Goal: Transaction & Acquisition: Purchase product/service

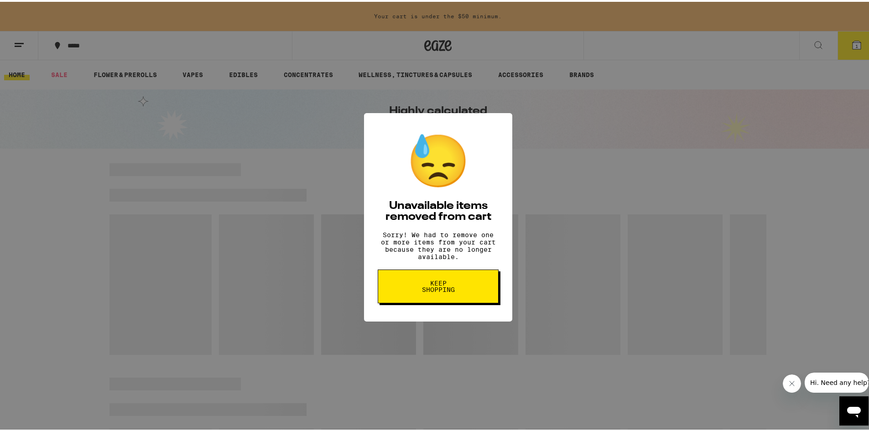
click at [465, 296] on button "Keep Shopping" at bounding box center [438, 285] width 121 height 34
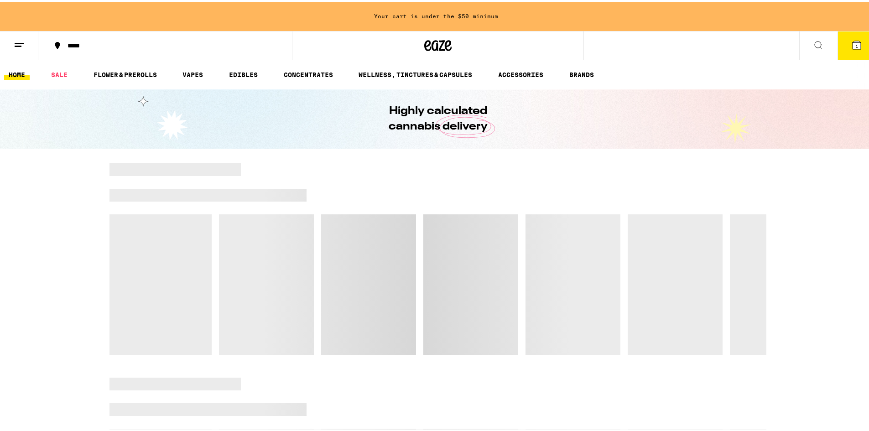
click at [853, 46] on icon at bounding box center [857, 43] width 8 height 8
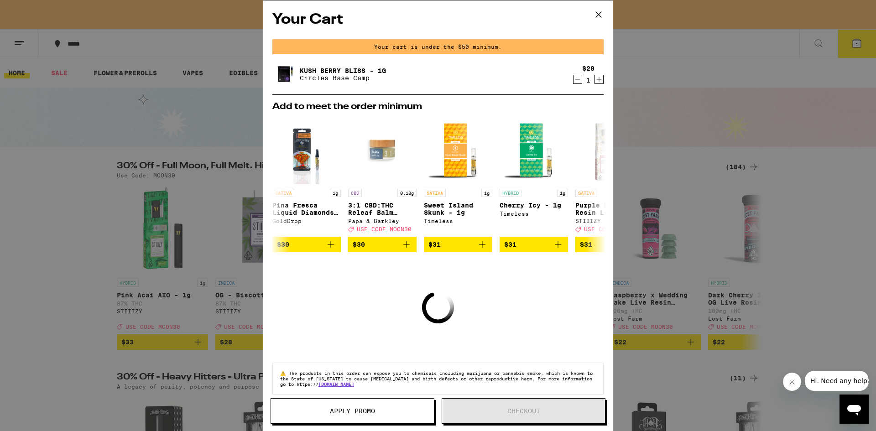
click at [582, 78] on div "1" at bounding box center [588, 80] width 12 height 7
click at [574, 81] on icon "Decrement" at bounding box center [578, 79] width 8 height 11
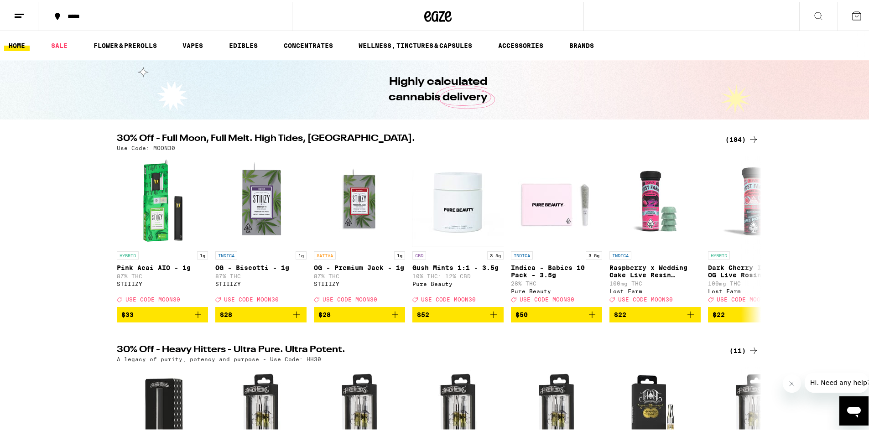
click at [734, 137] on div "(184)" at bounding box center [743, 137] width 34 height 11
click at [737, 137] on div "(184)" at bounding box center [743, 137] width 34 height 11
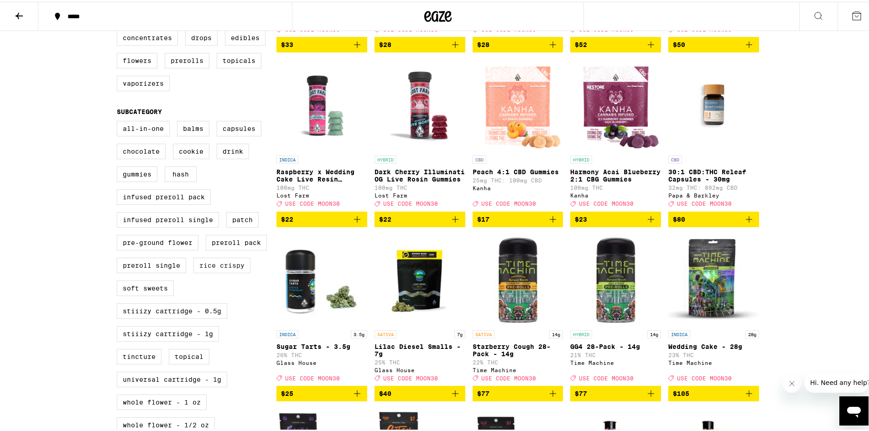
scroll to position [319, 0]
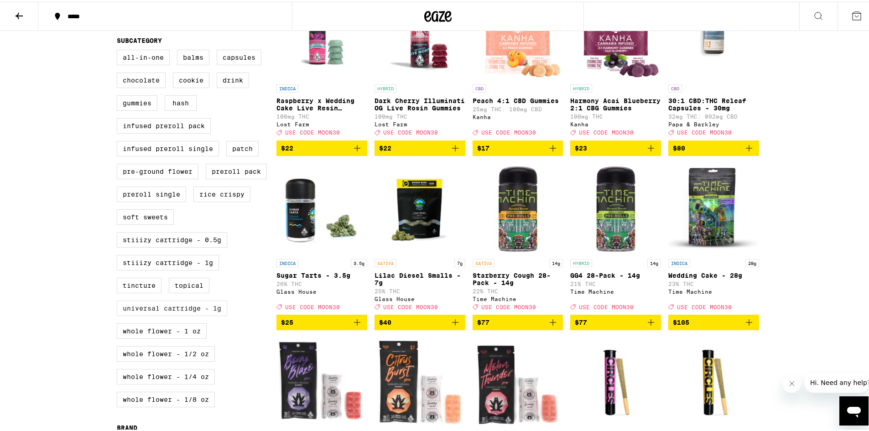
click at [199, 314] on label "Universal Cartridge - 1g" at bounding box center [172, 307] width 110 height 16
click at [119, 50] on input "Universal Cartridge - 1g" at bounding box center [119, 49] width 0 height 0
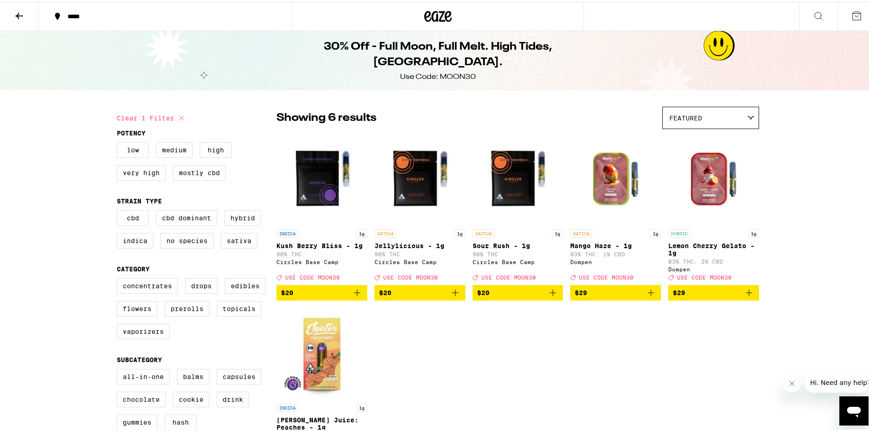
click at [451, 297] on icon "Add to bag" at bounding box center [455, 291] width 11 height 11
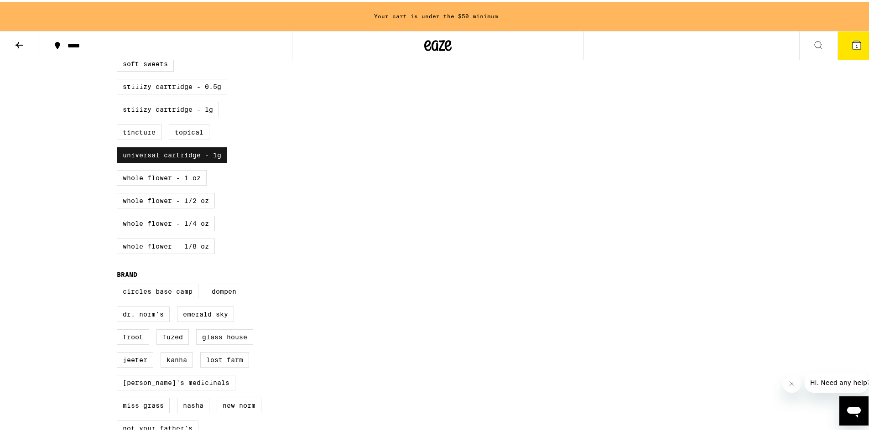
click at [163, 161] on label "Universal Cartridge - 1g" at bounding box center [172, 154] width 110 height 16
checkbox input "false"
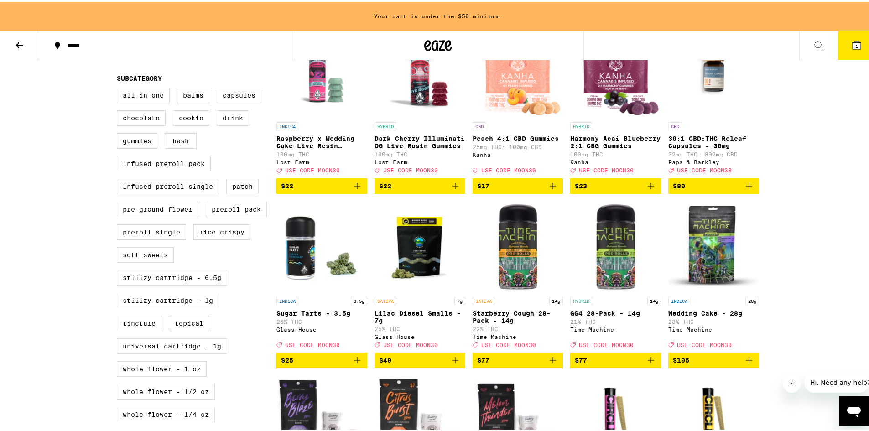
scroll to position [375, 0]
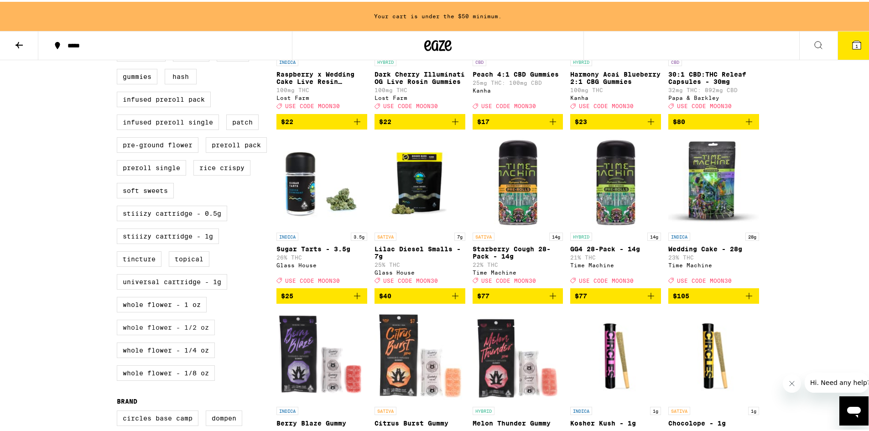
click at [188, 334] on label "Whole Flower - 1/2 oz" at bounding box center [166, 326] width 98 height 16
click at [119, 23] on input "Whole Flower - 1/2 oz" at bounding box center [119, 23] width 0 height 0
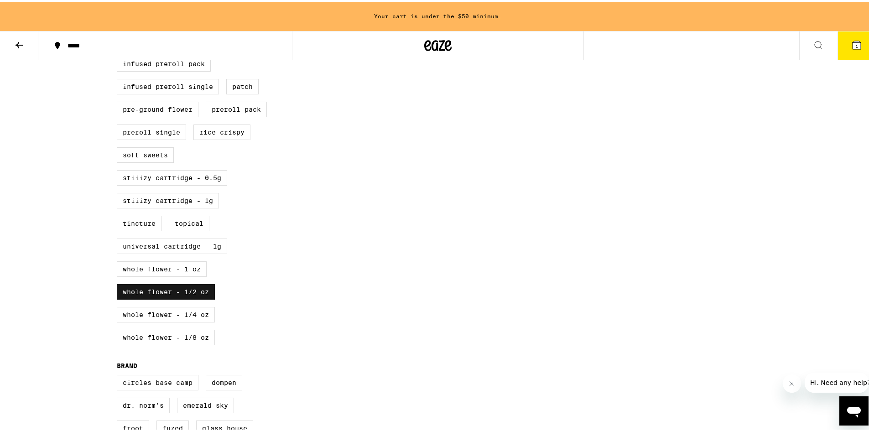
click at [171, 298] on label "Whole Flower - 1/2 oz" at bounding box center [166, 290] width 98 height 16
checkbox input "false"
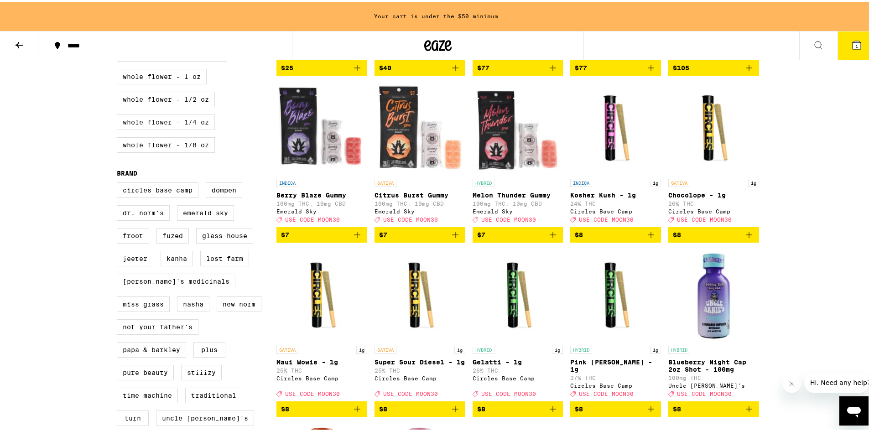
click at [189, 128] on label "Whole Flower - 1/4 oz" at bounding box center [166, 121] width 98 height 16
checkbox input "true"
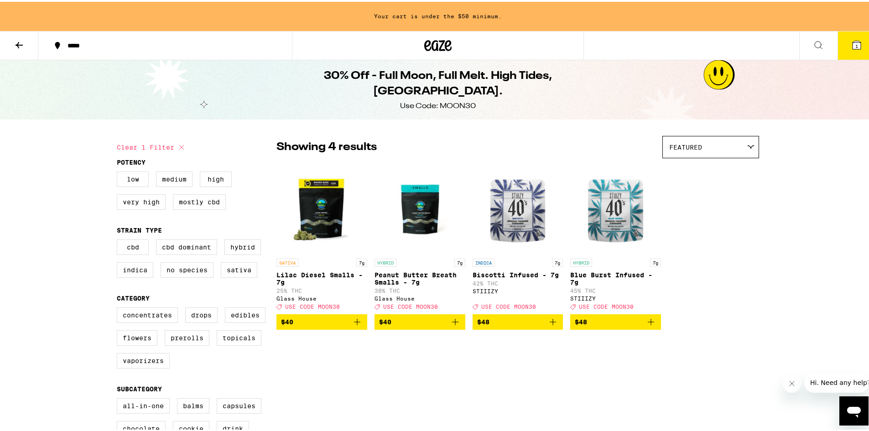
click at [352, 326] on icon "Add to bag" at bounding box center [357, 320] width 11 height 11
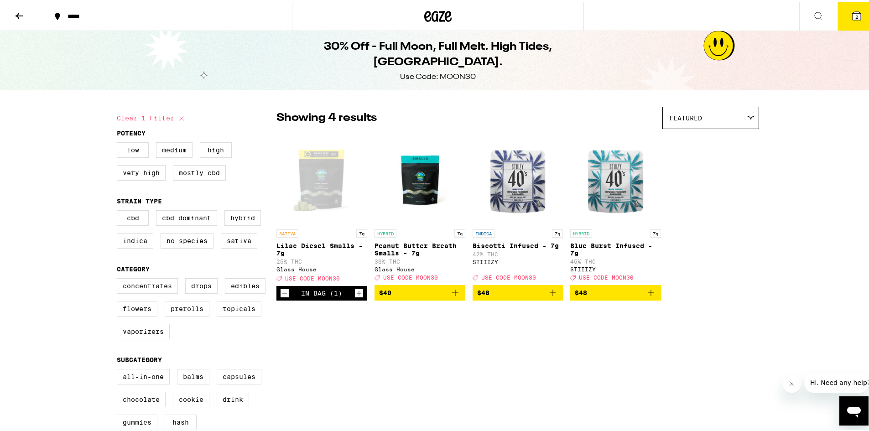
click at [845, 9] on button "2" at bounding box center [857, 14] width 38 height 28
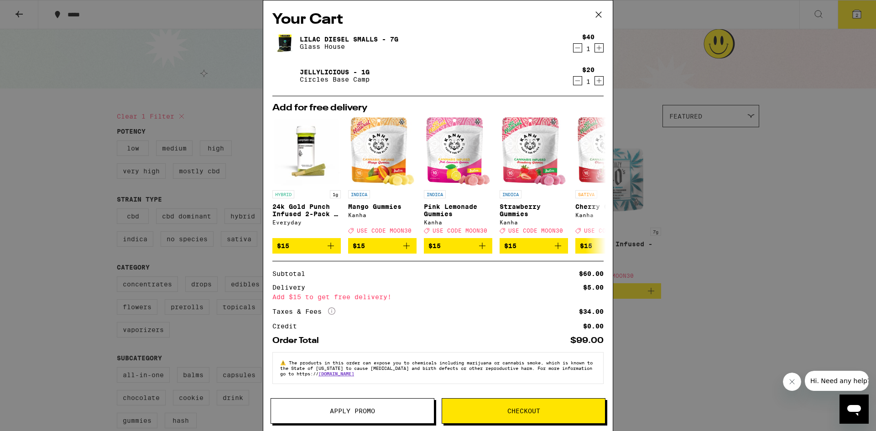
scroll to position [4, 0]
click at [340, 402] on button "Apply Promo" at bounding box center [353, 411] width 164 height 26
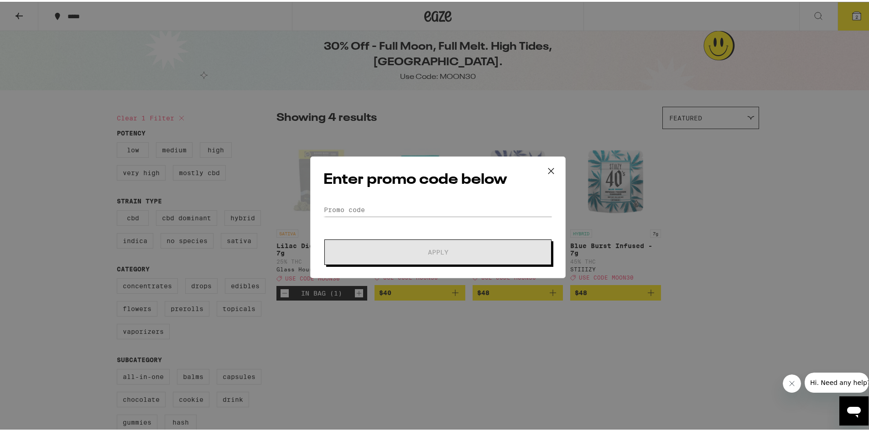
click at [376, 198] on div "Enter promo code below Promo Code Apply" at bounding box center [438, 216] width 256 height 122
click at [373, 207] on input "Promo Code" at bounding box center [438, 208] width 229 height 14
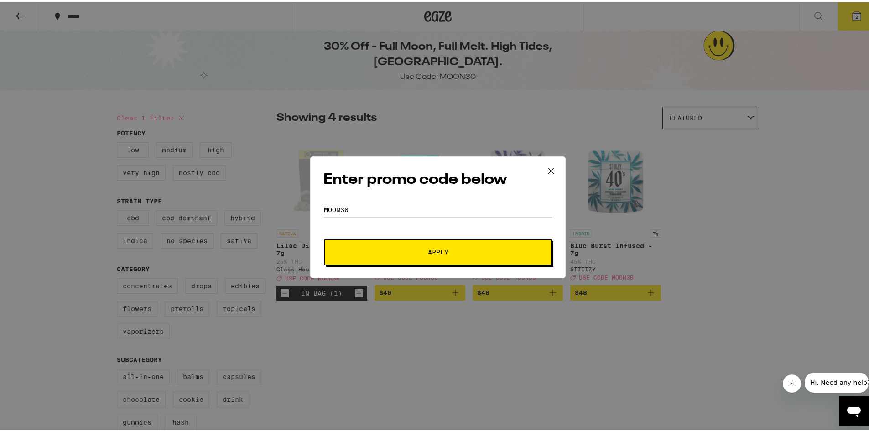
type input "moon30"
click at [389, 246] on button "Apply" at bounding box center [437, 251] width 227 height 26
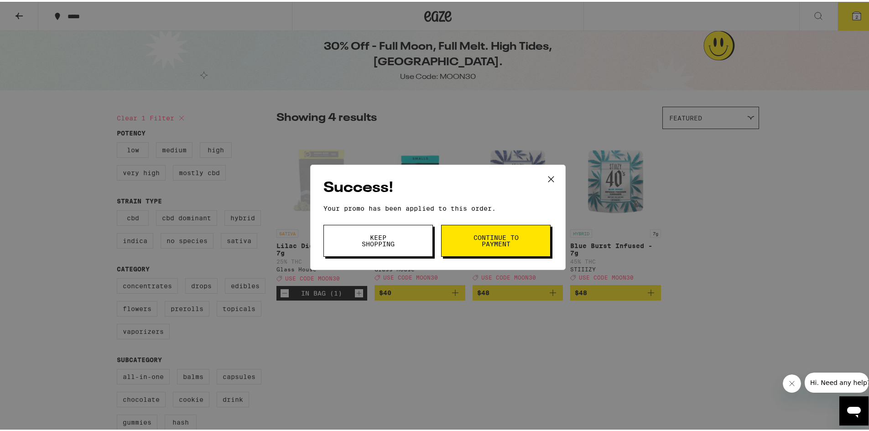
click at [363, 235] on span "Keep Shopping" at bounding box center [378, 239] width 47 height 13
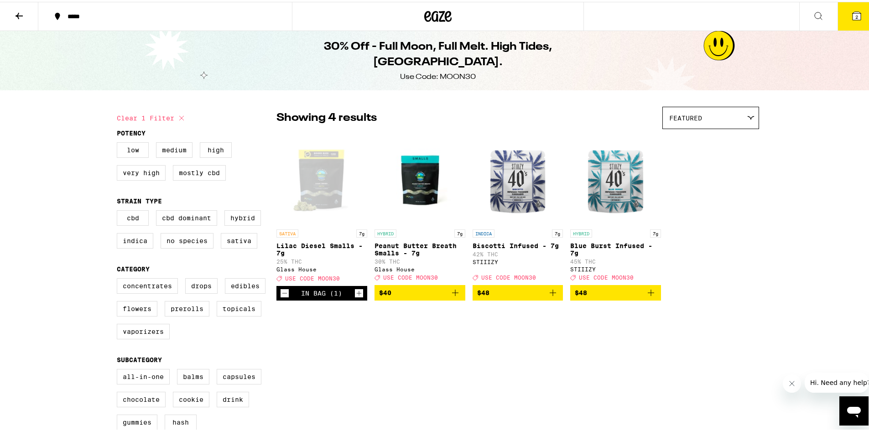
click at [853, 11] on icon at bounding box center [857, 14] width 8 height 8
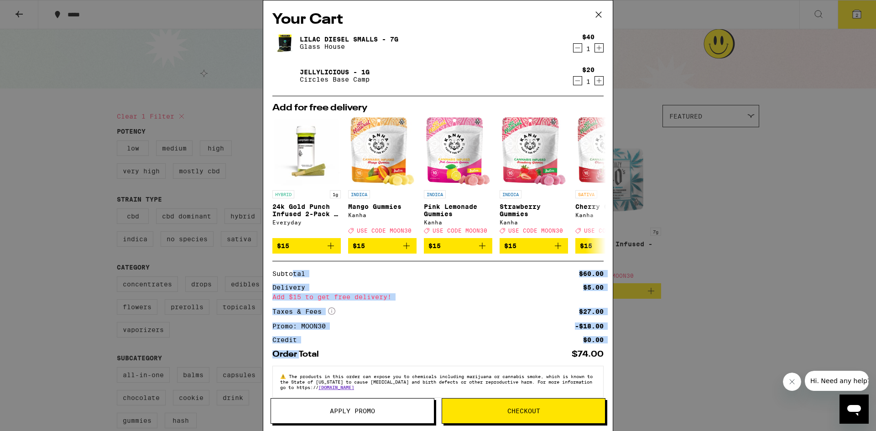
drag, startPoint x: 292, startPoint y: 285, endPoint x: 302, endPoint y: 361, distance: 76.0
click at [302, 359] on div "Subtotal $60.00 Delivery $5.00 Add $15 to get free delivery! Taxes & Fees More …" at bounding box center [437, 310] width 331 height 98
click at [302, 359] on div "Order Total" at bounding box center [298, 354] width 53 height 8
click at [304, 342] on div "Credit $0.00" at bounding box center [437, 340] width 331 height 6
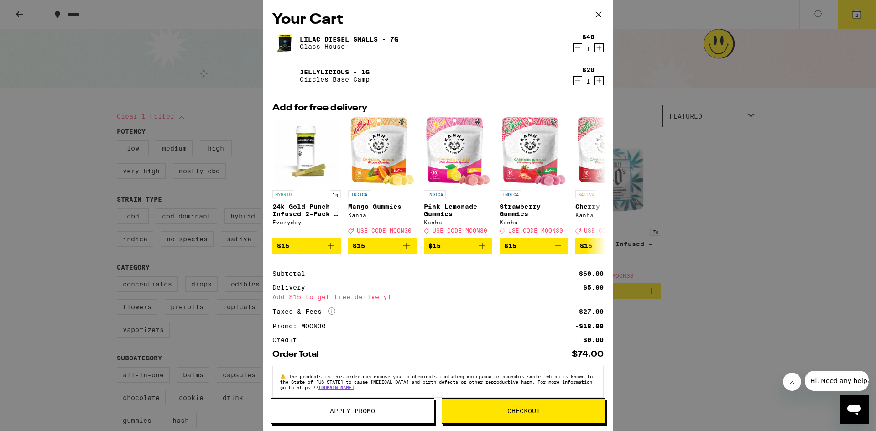
click at [467, 419] on button "Checkout" at bounding box center [524, 411] width 164 height 26
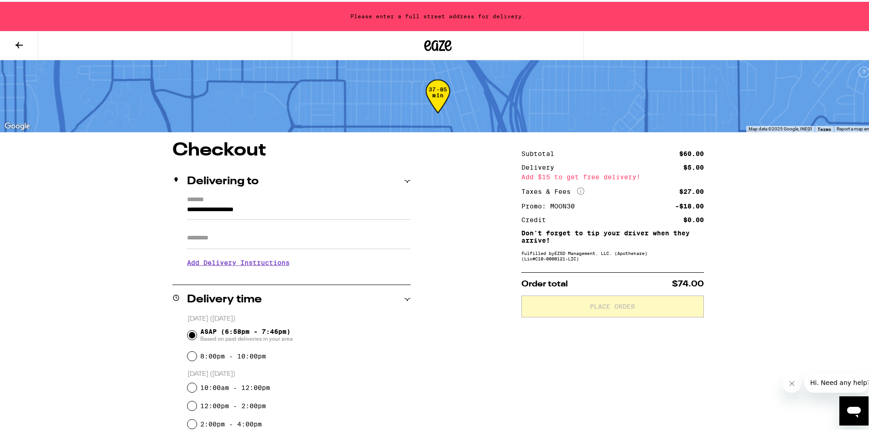
click at [215, 209] on input "**********" at bounding box center [299, 211] width 224 height 16
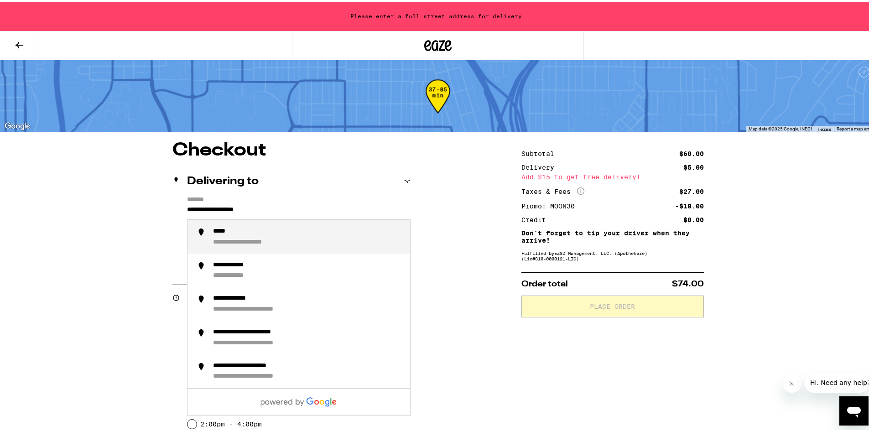
click at [202, 206] on input "**********" at bounding box center [299, 211] width 224 height 16
click at [237, 241] on div "**********" at bounding box center [240, 241] width 54 height 8
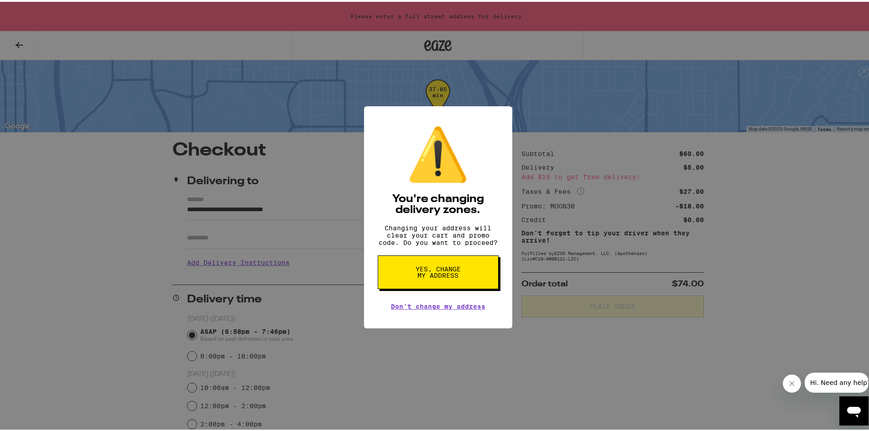
click at [464, 276] on button "Yes, change my address" at bounding box center [438, 271] width 121 height 34
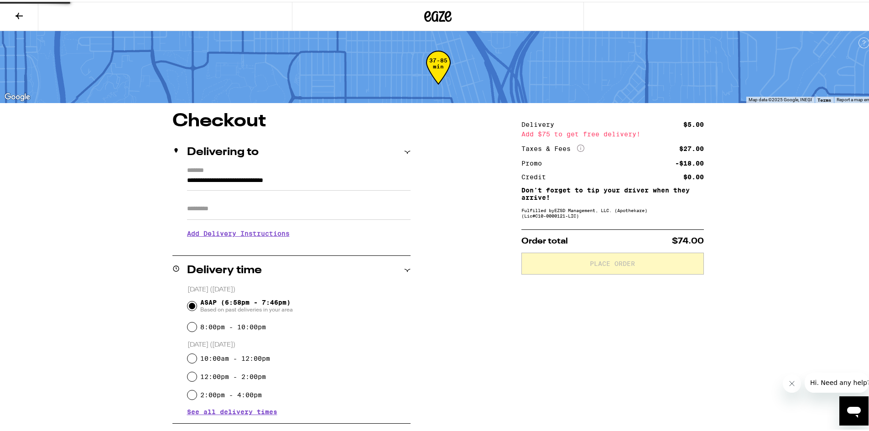
type input "**********"
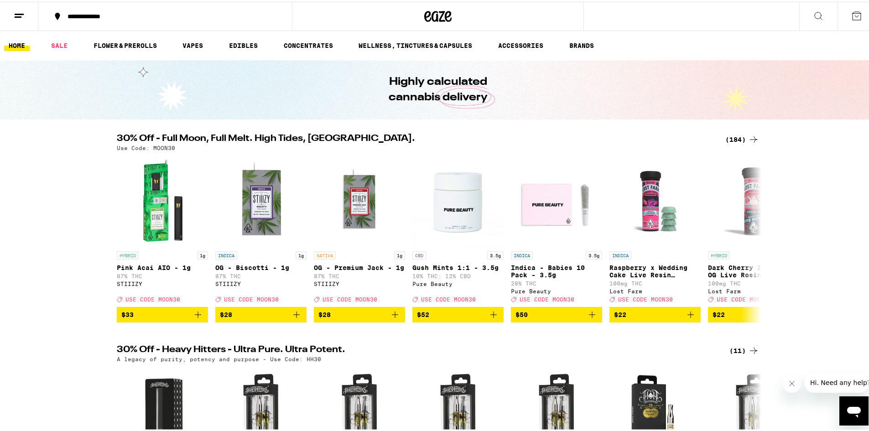
click at [852, 19] on icon at bounding box center [857, 14] width 11 height 11
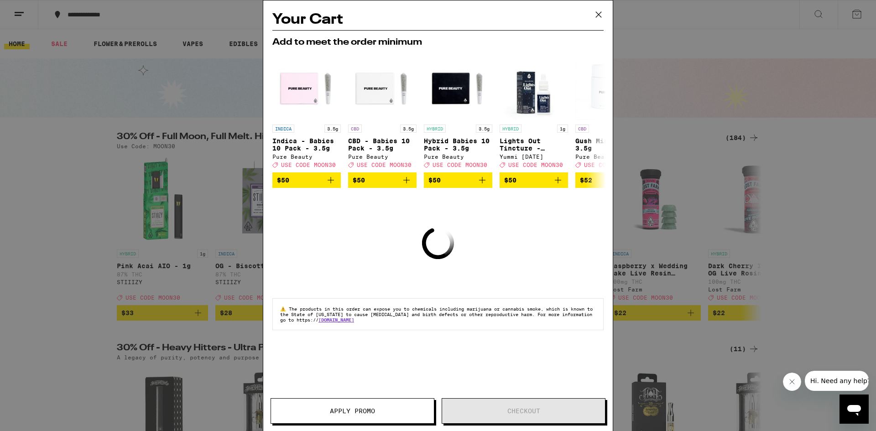
click at [598, 15] on icon at bounding box center [598, 14] width 5 height 5
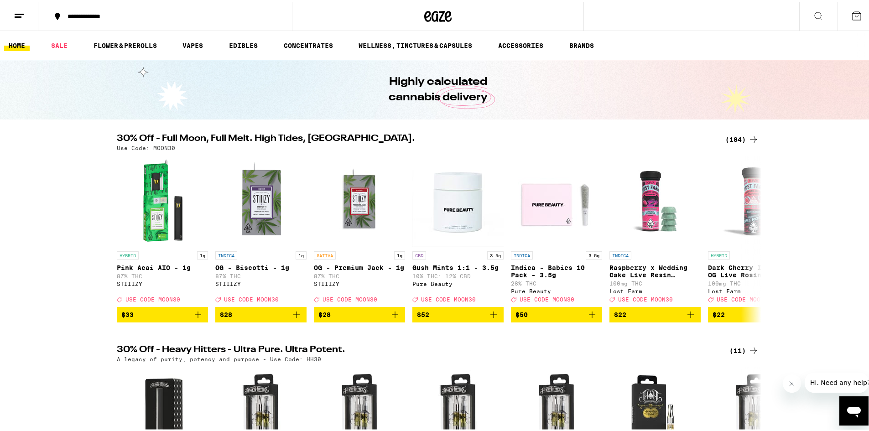
click at [742, 137] on div "(184)" at bounding box center [743, 137] width 34 height 11
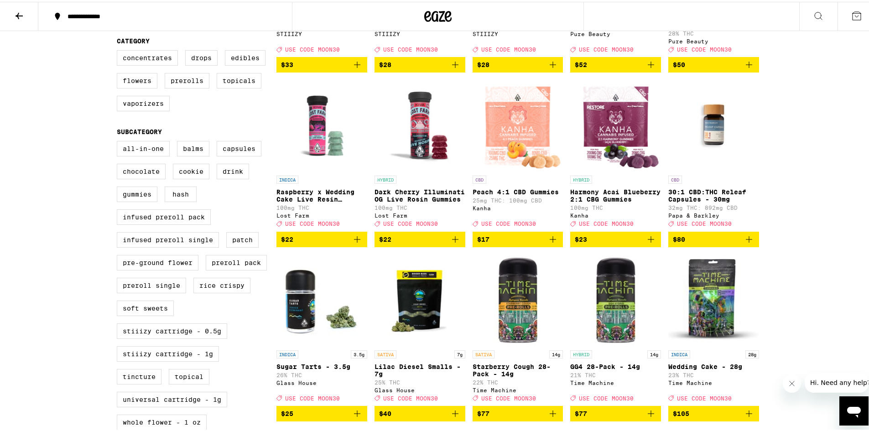
scroll to position [456, 0]
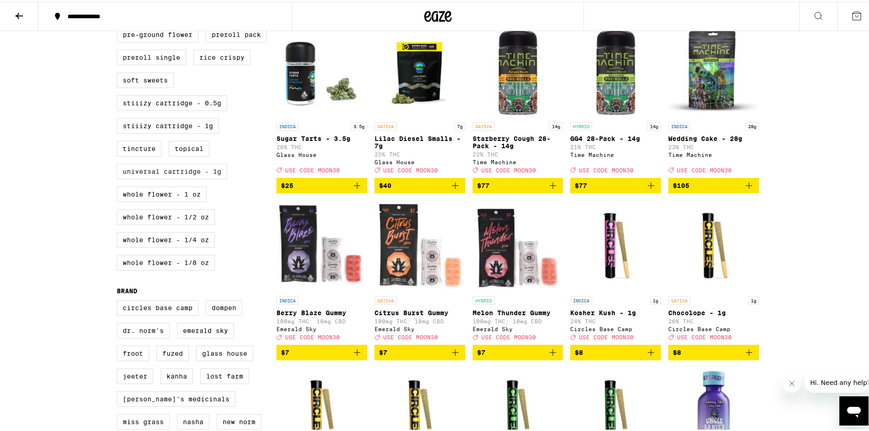
click at [191, 178] on label "Universal Cartridge - 1g" at bounding box center [172, 170] width 110 height 16
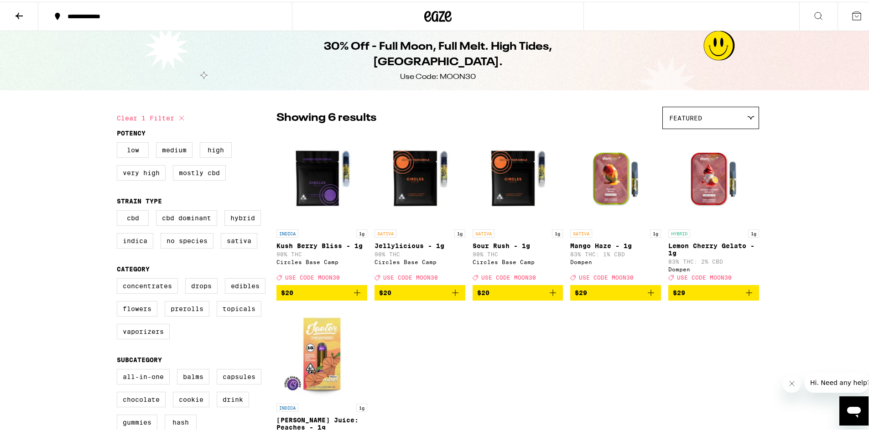
click at [450, 297] on icon "Add to bag" at bounding box center [455, 291] width 11 height 11
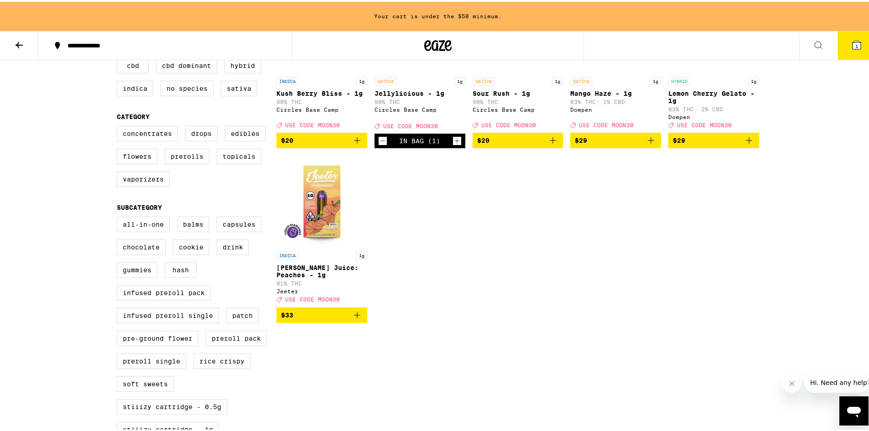
scroll to position [319, 0]
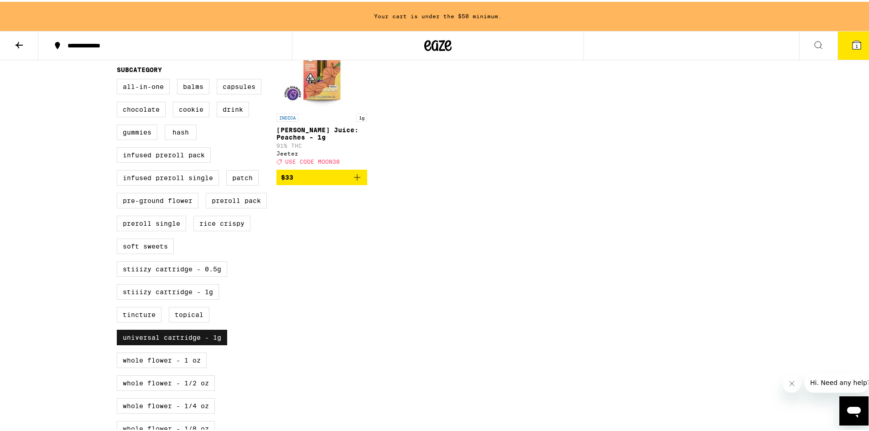
click at [187, 344] on label "Universal Cartridge - 1g" at bounding box center [172, 336] width 110 height 16
click at [119, 79] on input "Universal Cartridge - 1g" at bounding box center [119, 78] width 0 height 0
checkbox input "false"
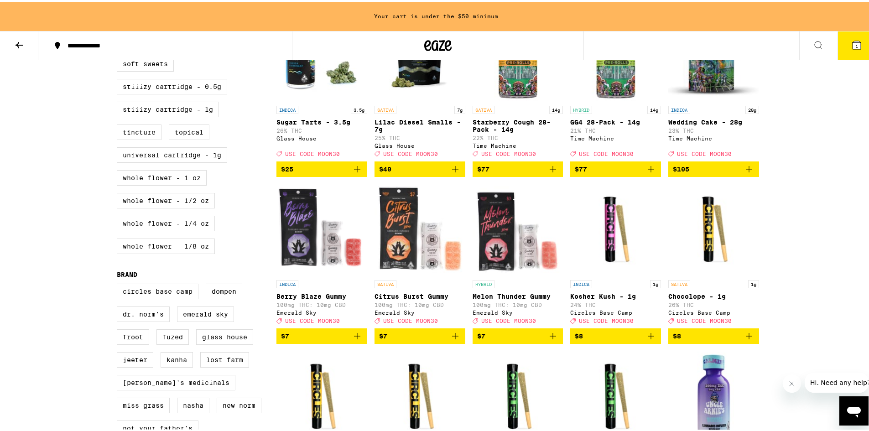
click at [184, 230] on label "Whole Flower - 1/4 oz" at bounding box center [166, 222] width 98 height 16
checkbox input "true"
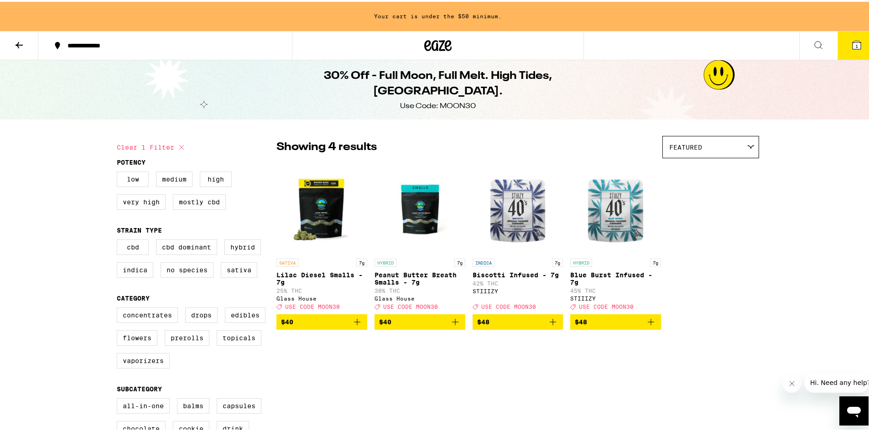
click at [454, 326] on icon "Add to bag" at bounding box center [455, 320] width 11 height 11
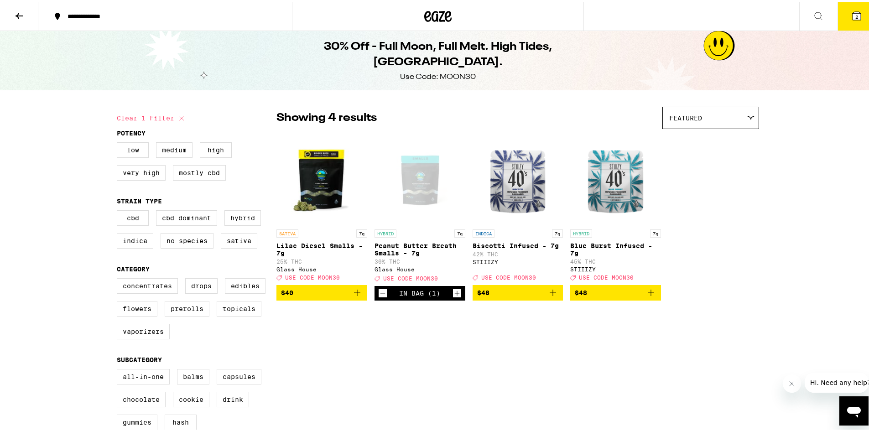
click at [862, 18] on button "2" at bounding box center [857, 14] width 38 height 28
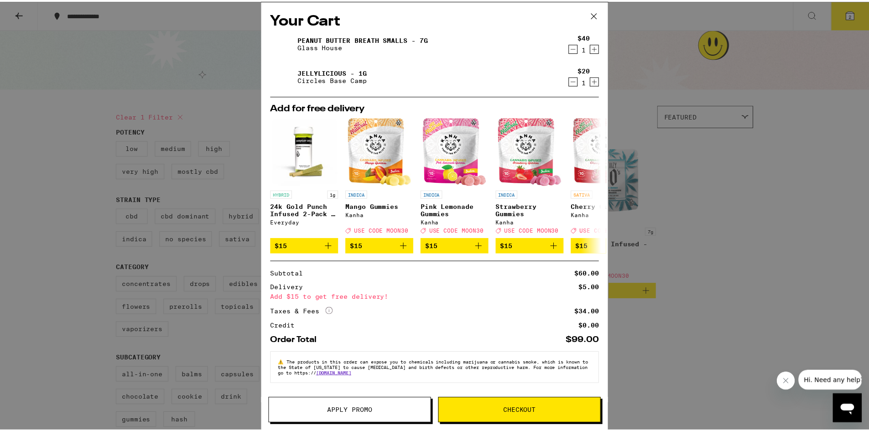
scroll to position [4, 0]
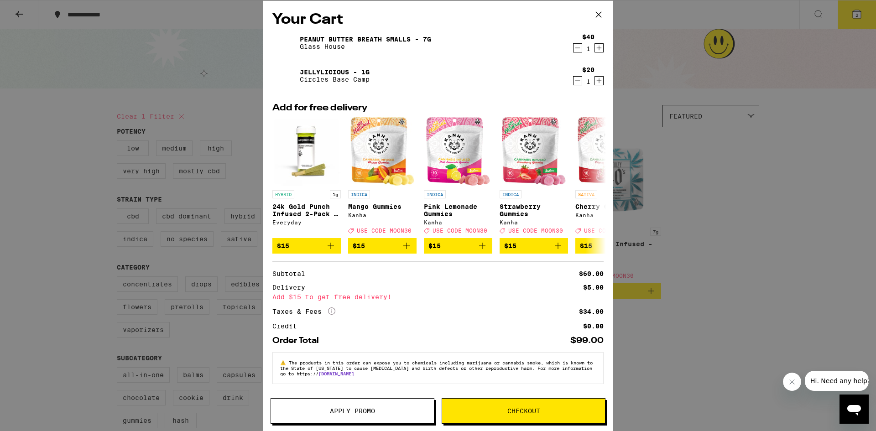
click at [359, 413] on span "Apply Promo" at bounding box center [352, 411] width 45 height 6
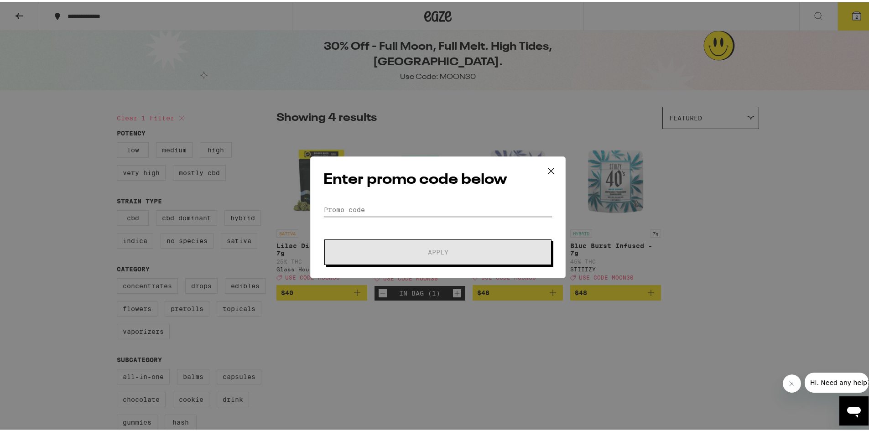
click at [369, 212] on input "Promo Code" at bounding box center [438, 208] width 229 height 14
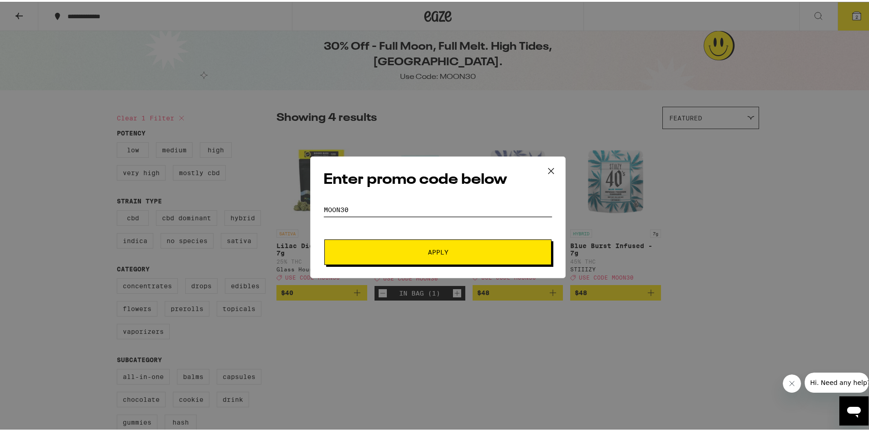
type input "moon30"
click at [378, 242] on button "Apply" at bounding box center [437, 251] width 227 height 26
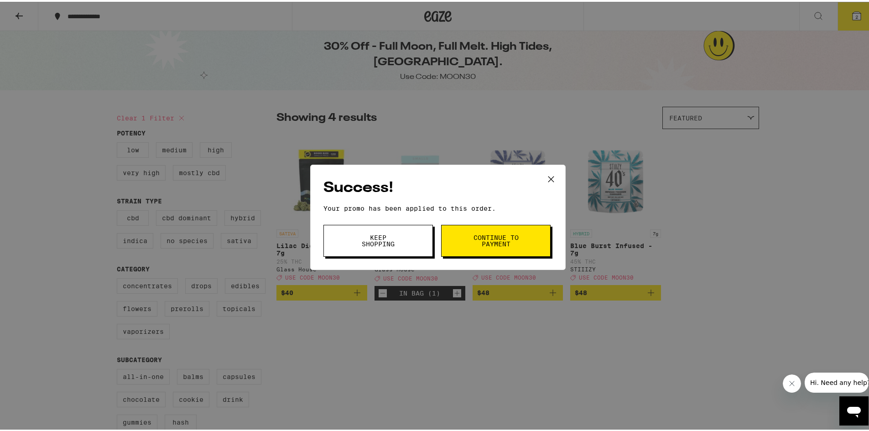
click at [550, 173] on icon at bounding box center [551, 178] width 14 height 14
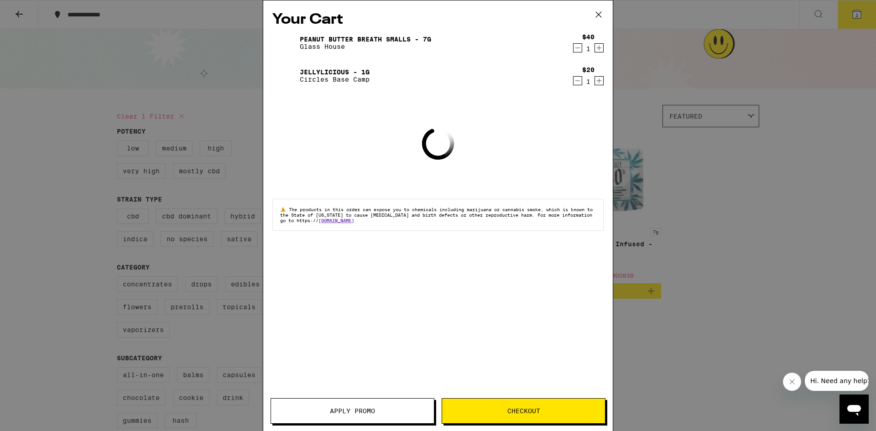
click at [597, 17] on icon at bounding box center [599, 15] width 14 height 14
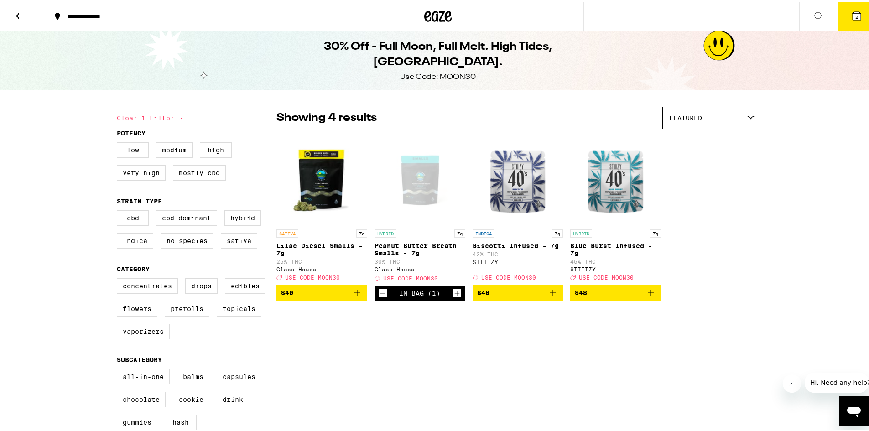
click at [8, 12] on button at bounding box center [19, 14] width 38 height 29
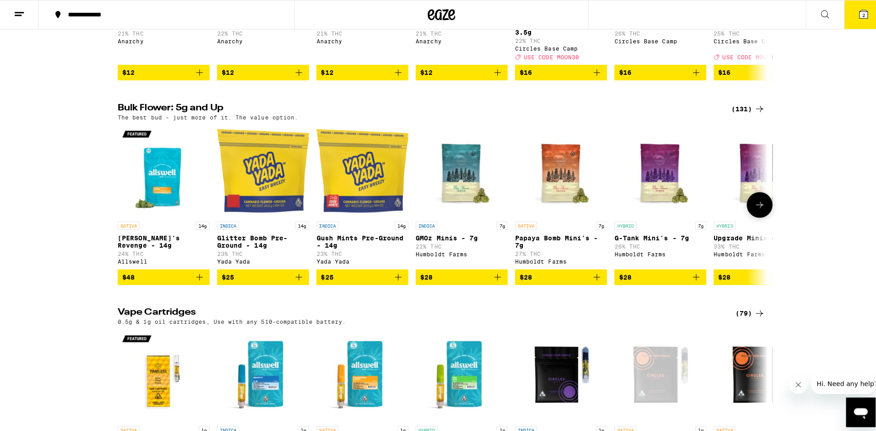
scroll to position [1095, 0]
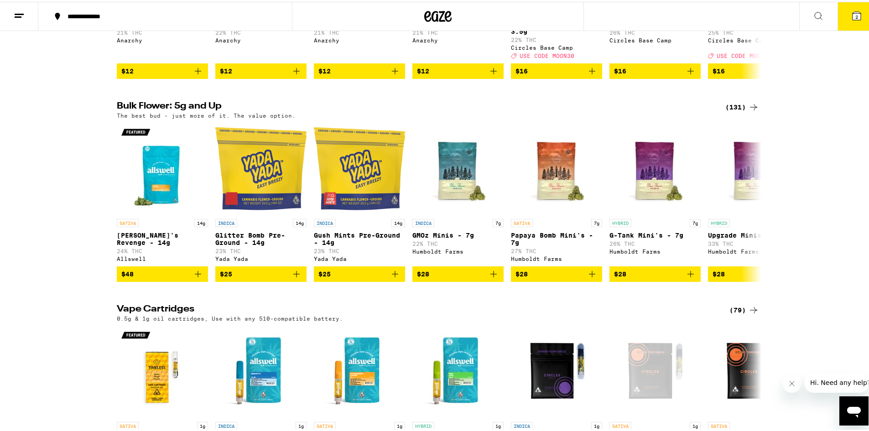
click at [854, 4] on button "2" at bounding box center [857, 14] width 38 height 28
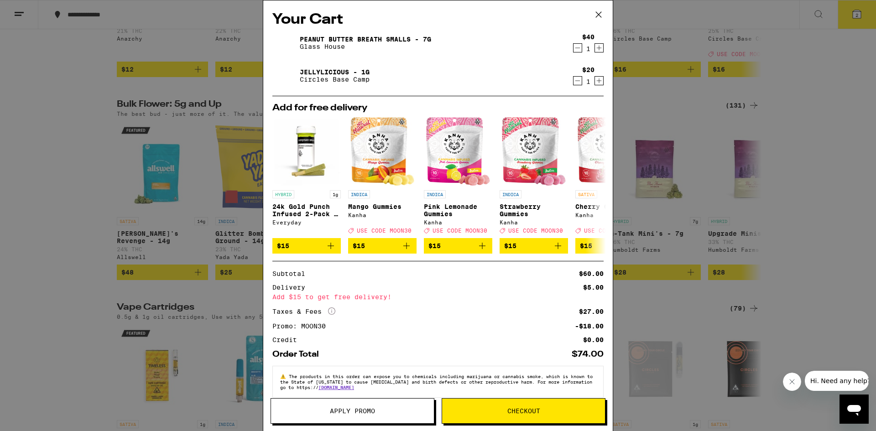
scroll to position [17, 0]
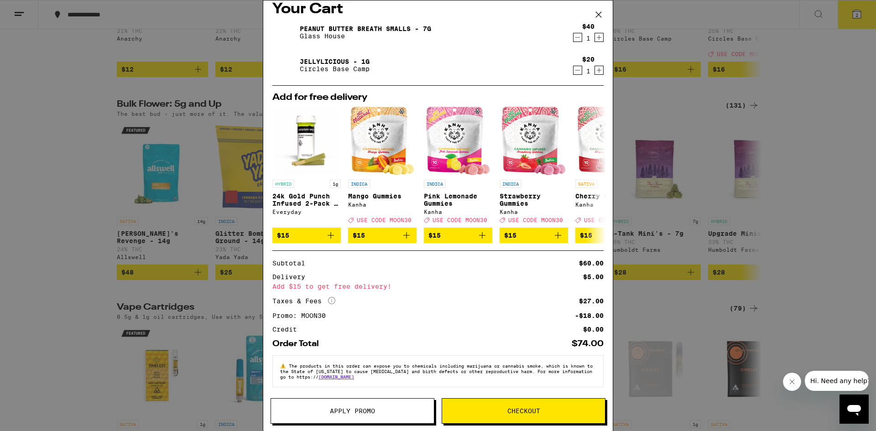
click at [534, 415] on button "Checkout" at bounding box center [524, 411] width 164 height 26
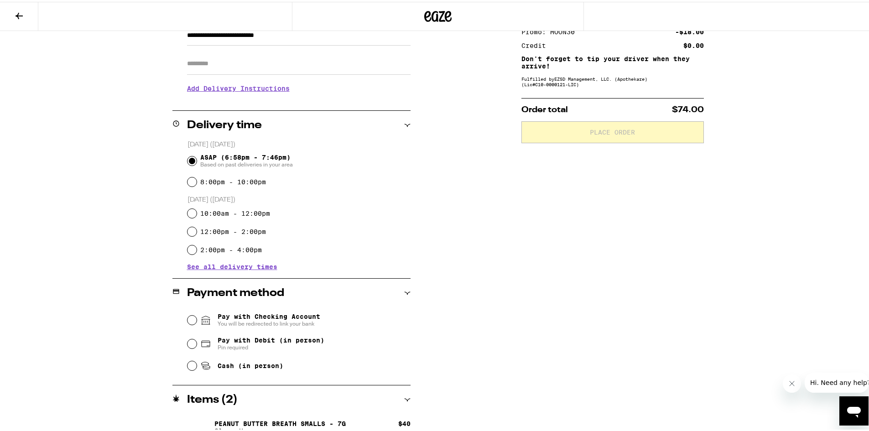
scroll to position [183, 0]
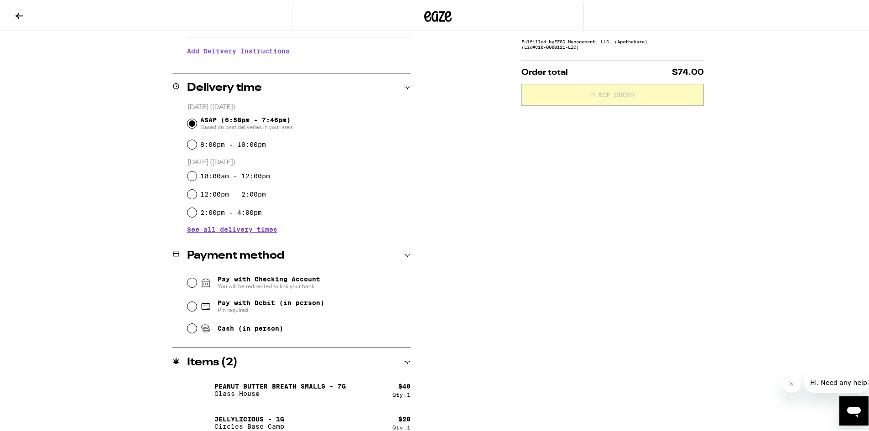
click at [224, 335] on div "Cash (in person)" at bounding box center [299, 327] width 223 height 20
click at [219, 326] on span "Cash (in person)" at bounding box center [251, 326] width 66 height 7
click at [197, 326] on input "Cash (in person)" at bounding box center [192, 326] width 9 height 9
radio input "true"
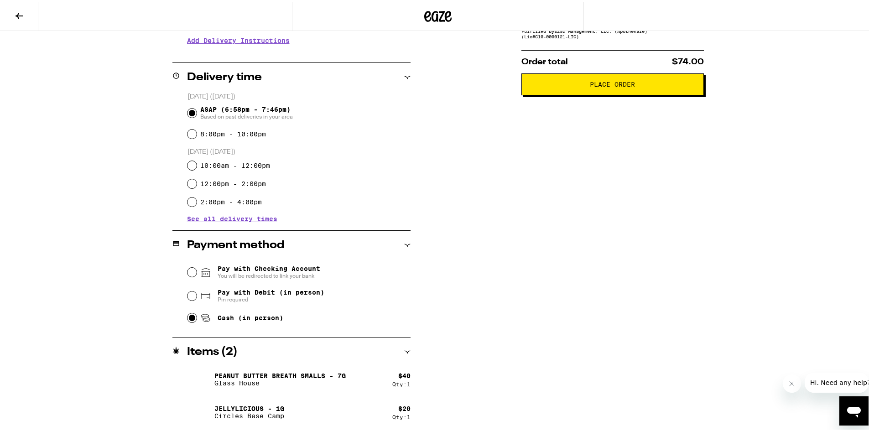
scroll to position [0, 0]
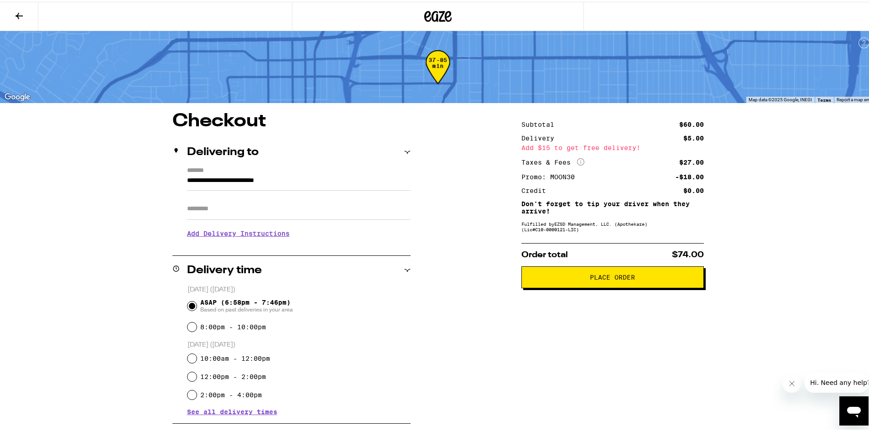
click at [576, 274] on button "Place Order" at bounding box center [613, 276] width 183 height 22
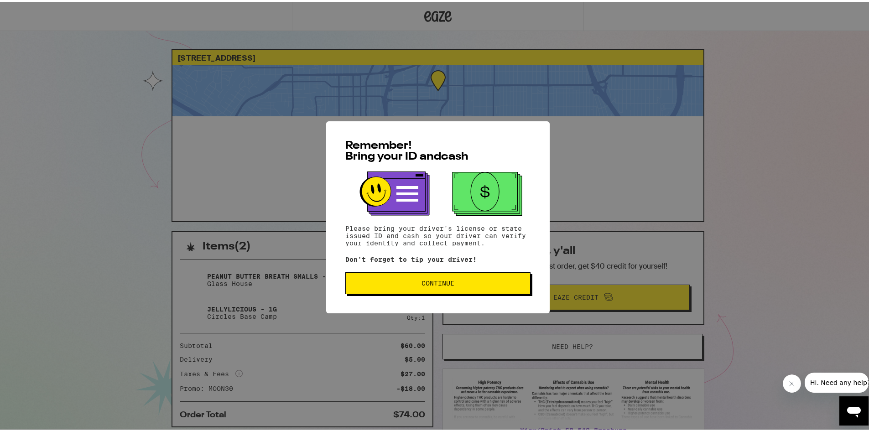
click at [428, 293] on button "Continue" at bounding box center [437, 282] width 185 height 22
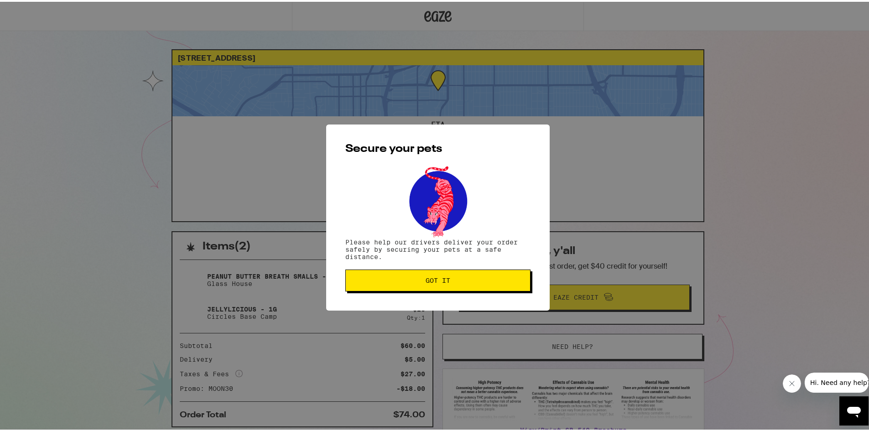
click at [422, 285] on button "Got it" at bounding box center [437, 279] width 185 height 22
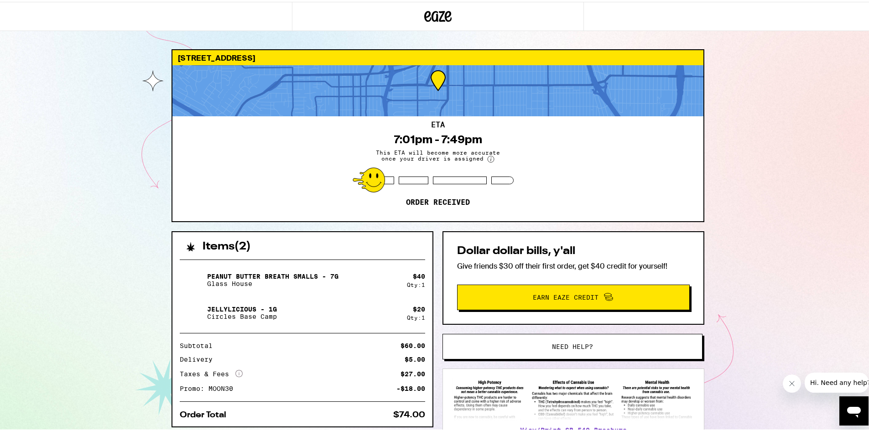
click at [578, 167] on div "ETA 7:01pm - 7:49pm This ETA will become more accurate once your driver is assi…" at bounding box center [437, 167] width 531 height 105
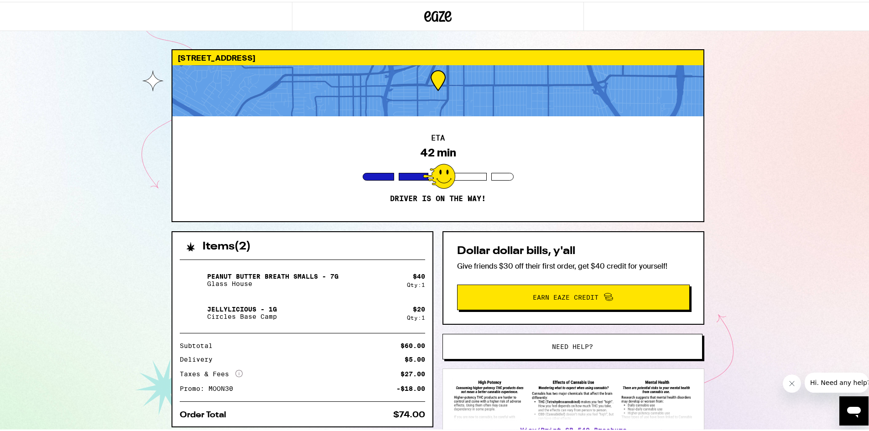
click at [118, 187] on div "[STREET_ADDRESS] ETA 42 min Driver is on the way! Items ( 2 ) Peanut Butter Bre…" at bounding box center [438, 248] width 876 height 497
click at [64, 263] on div "[STREET_ADDRESS] ETA 5 min Driver is on the way! Items ( 2 ) Peanut Butter Brea…" at bounding box center [438, 248] width 876 height 497
click at [135, 168] on div "[STREET_ADDRESS] ETA 4 min Driver is on the way! Items ( 2 ) Peanut Butter Brea…" at bounding box center [438, 248] width 876 height 497
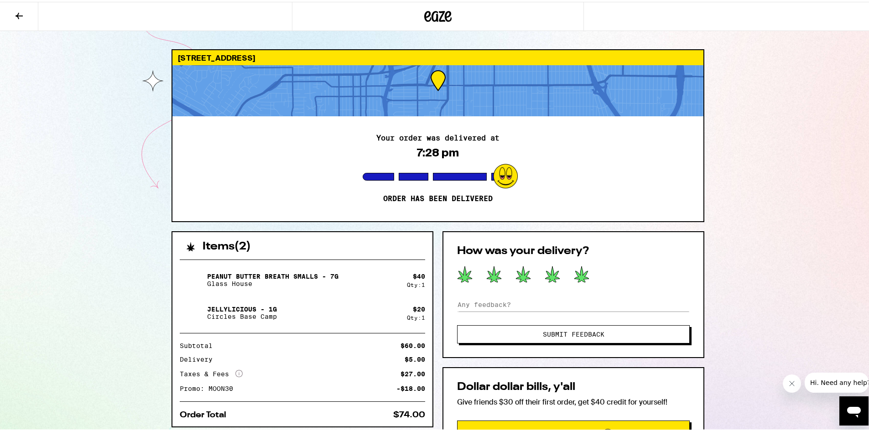
click at [577, 274] on icon at bounding box center [582, 273] width 15 height 16
click at [511, 308] on input at bounding box center [573, 303] width 233 height 14
type input "Very friendly delivery person!"
click at [519, 343] on div "How was your delivery? Very friendly delivery person! Submit Feedback" at bounding box center [574, 293] width 262 height 127
click at [528, 329] on button "Submit Feedback" at bounding box center [573, 333] width 233 height 18
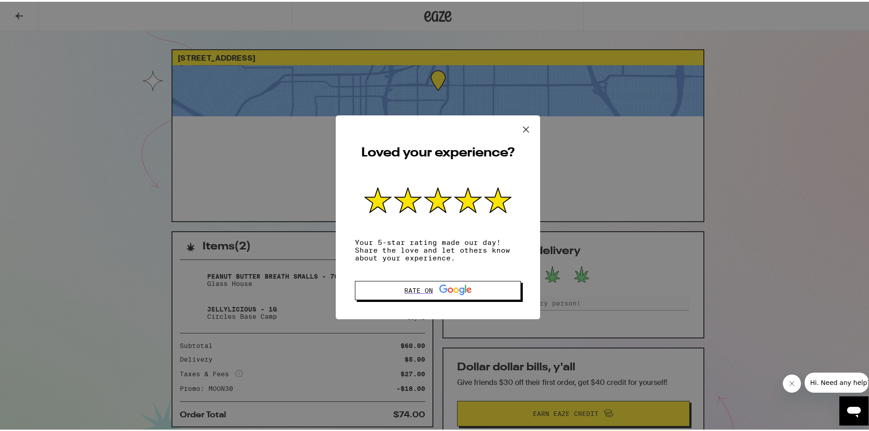
click at [519, 127] on icon at bounding box center [526, 128] width 14 height 14
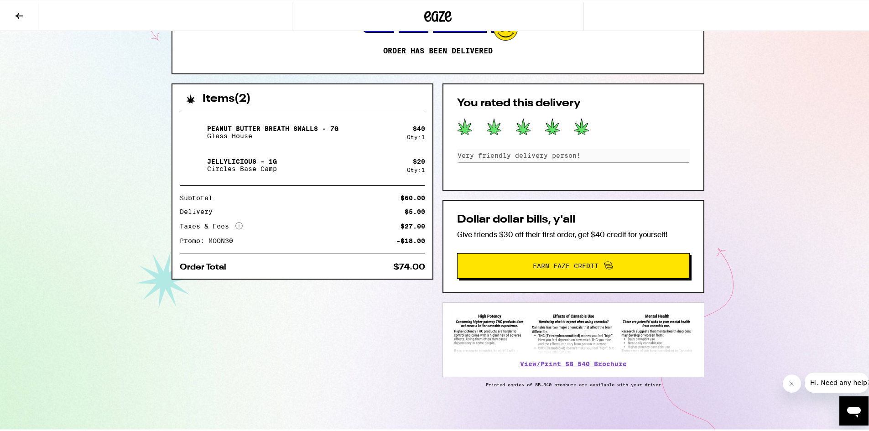
scroll to position [150, 0]
click at [60, 72] on div "[STREET_ADDRESS] Your order was delivered at 7:28 pm Order has been delivered I…" at bounding box center [438, 141] width 876 height 579
click at [84, 255] on div "[STREET_ADDRESS] Your order was delivered at 7:28 pm Order has been delivered I…" at bounding box center [438, 141] width 876 height 579
